Goal: Information Seeking & Learning: Learn about a topic

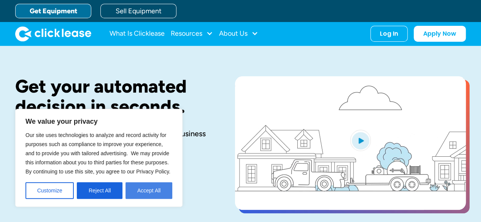
click at [149, 191] on button "Accept All" at bounding box center [148, 190] width 47 height 17
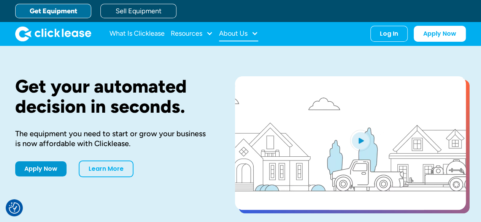
click at [244, 33] on div "About Us" at bounding box center [233, 33] width 29 height 0
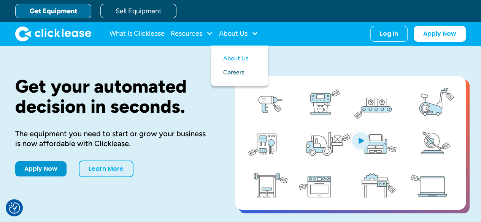
click at [234, 69] on link "Careers" at bounding box center [239, 73] width 33 height 14
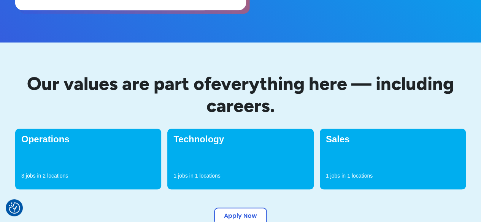
scroll to position [266, 0]
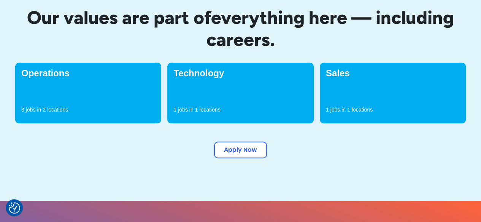
click at [209, 85] on div "Technology 1 jobs in 1 locations" at bounding box center [240, 93] width 146 height 61
click at [215, 78] on div "Technology 1 jobs in 1 locations" at bounding box center [240, 93] width 146 height 61
click at [206, 112] on p "locations" at bounding box center [209, 110] width 21 height 8
click at [234, 145] on link "Apply Now" at bounding box center [240, 148] width 53 height 17
click at [348, 109] on p "1" at bounding box center [348, 110] width 3 height 8
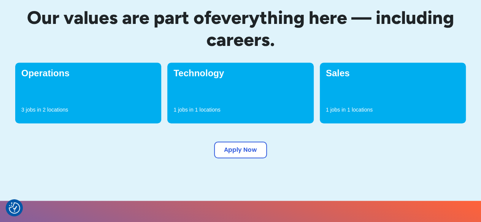
click at [33, 110] on p "jobs in" at bounding box center [33, 110] width 15 height 8
drag, startPoint x: 76, startPoint y: 109, endPoint x: 0, endPoint y: 109, distance: 76.4
click at [0, 109] on div "Our values are part of everything here — including careers. Operations 3 jobs i…" at bounding box center [240, 88] width 481 height 225
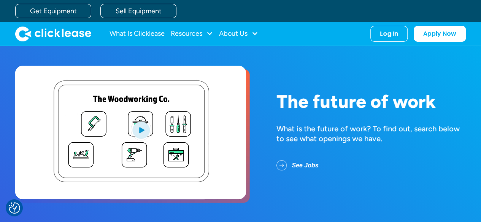
scroll to position [0, 0]
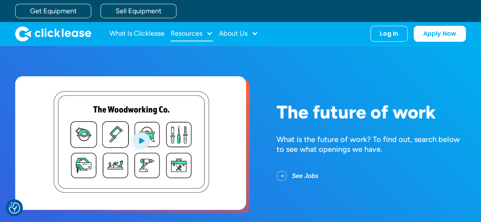
click at [212, 36] on div at bounding box center [209, 33] width 7 height 7
